Goal: Find specific page/section: Find specific page/section

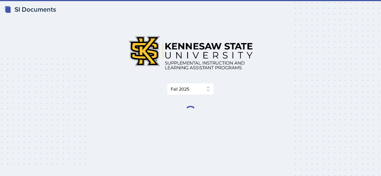
select select "2bed604d-1099-4043-b1bc-2365e8740244"
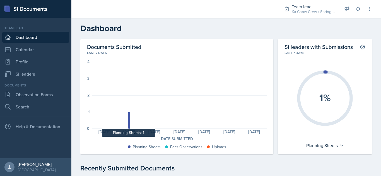
click at [128, 118] on div at bounding box center [129, 120] width 2 height 17
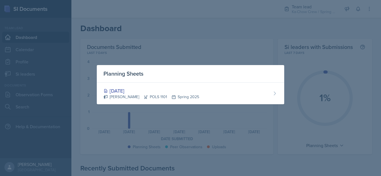
click at [124, 90] on div "[DATE]" at bounding box center [151, 91] width 96 height 8
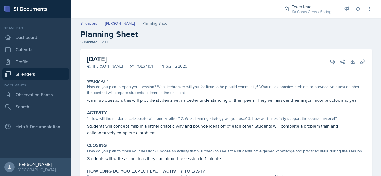
click at [306, 14] on div "Ka-Chow Crew / Spring 2025" at bounding box center [313, 12] width 45 height 6
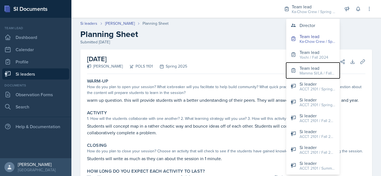
click at [317, 73] on div "Mamma SI/LA / Fall 2025" at bounding box center [317, 73] width 36 height 6
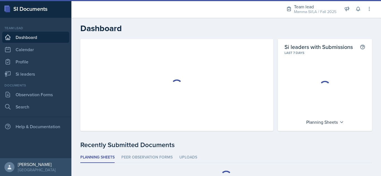
scroll to position [25, 0]
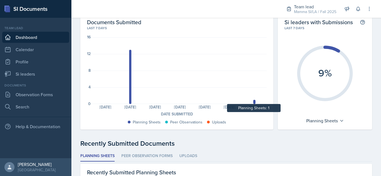
click at [253, 103] on div at bounding box center [254, 102] width 2 height 4
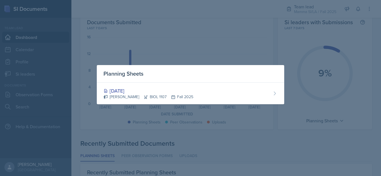
click at [230, 44] on div at bounding box center [190, 88] width 381 height 176
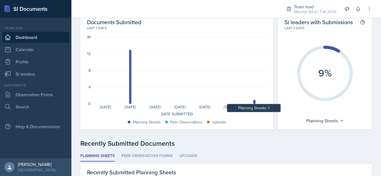
click at [253, 101] on div at bounding box center [254, 102] width 2 height 4
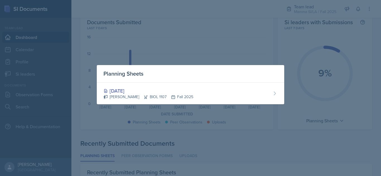
click at [130, 90] on div "[DATE]" at bounding box center [148, 91] width 90 height 8
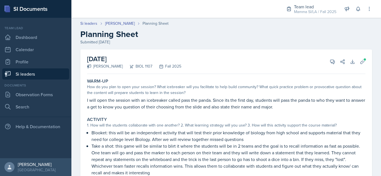
click at [25, 72] on link "Si leaders" at bounding box center [35, 74] width 67 height 11
